Goal: Find specific page/section: Find specific page/section

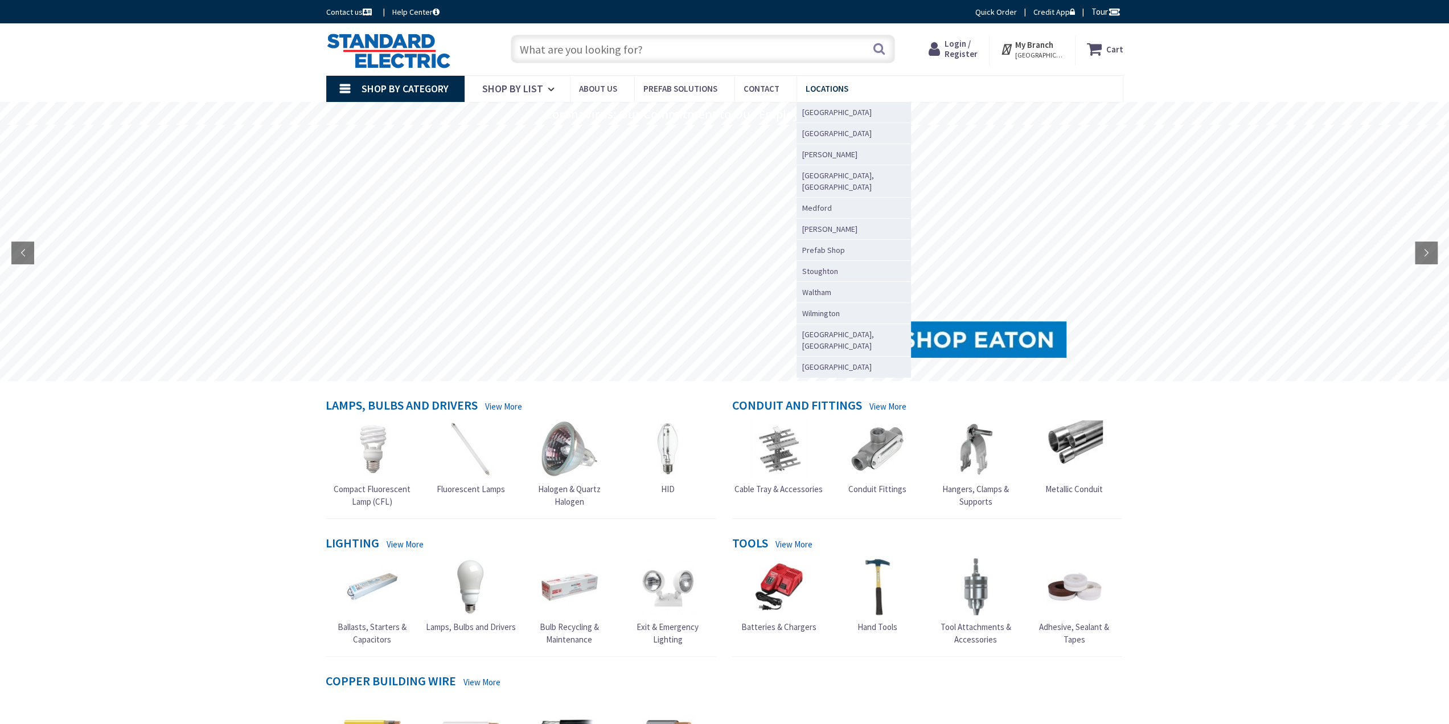
click at [809, 87] on span "Locations" at bounding box center [827, 88] width 43 height 11
type input "[GEOGRAPHIC_DATA], [GEOGRAPHIC_DATA]"
click at [832, 92] on span "Locations" at bounding box center [827, 88] width 43 height 11
